Goal: Task Accomplishment & Management: Complete application form

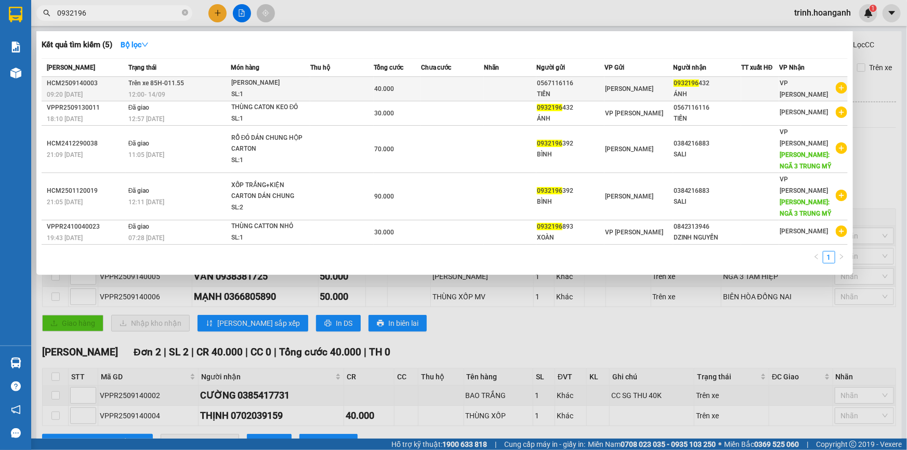
type input "0932196"
click at [263, 89] on div "SL: 1" at bounding box center [270, 94] width 78 height 11
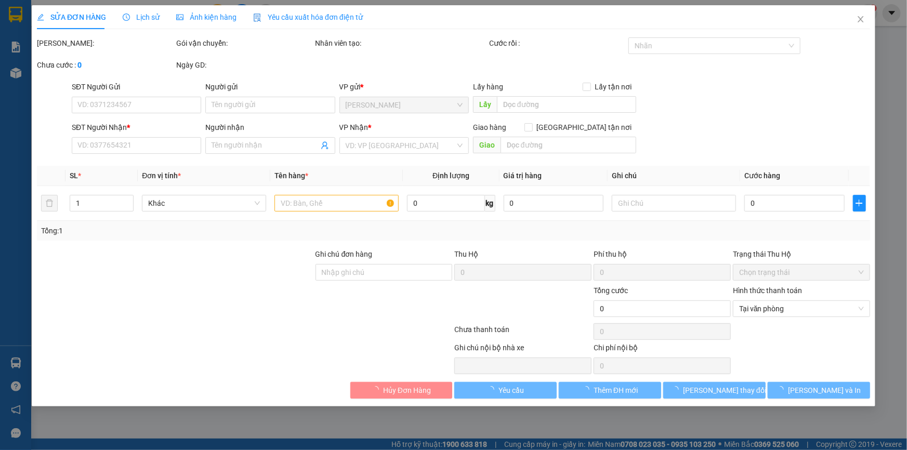
type input "0567116116"
type input "TIẾN"
type input "0932196432"
type input "ÁNH"
type input "40.000"
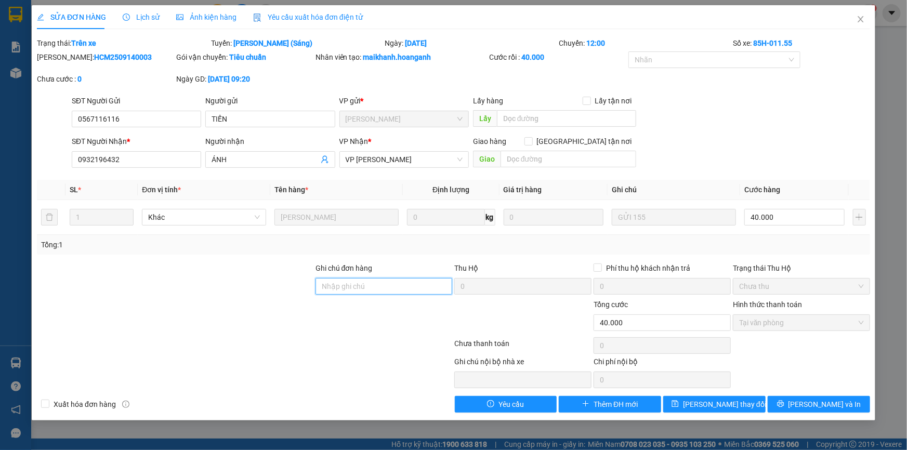
click at [419, 289] on input "Ghi chú đơn hàng" at bounding box center [384, 286] width 137 height 17
type input "GIAO TỐI 14/9"
click at [864, 23] on icon "close" at bounding box center [861, 19] width 8 height 8
